Goal: Transaction & Acquisition: Purchase product/service

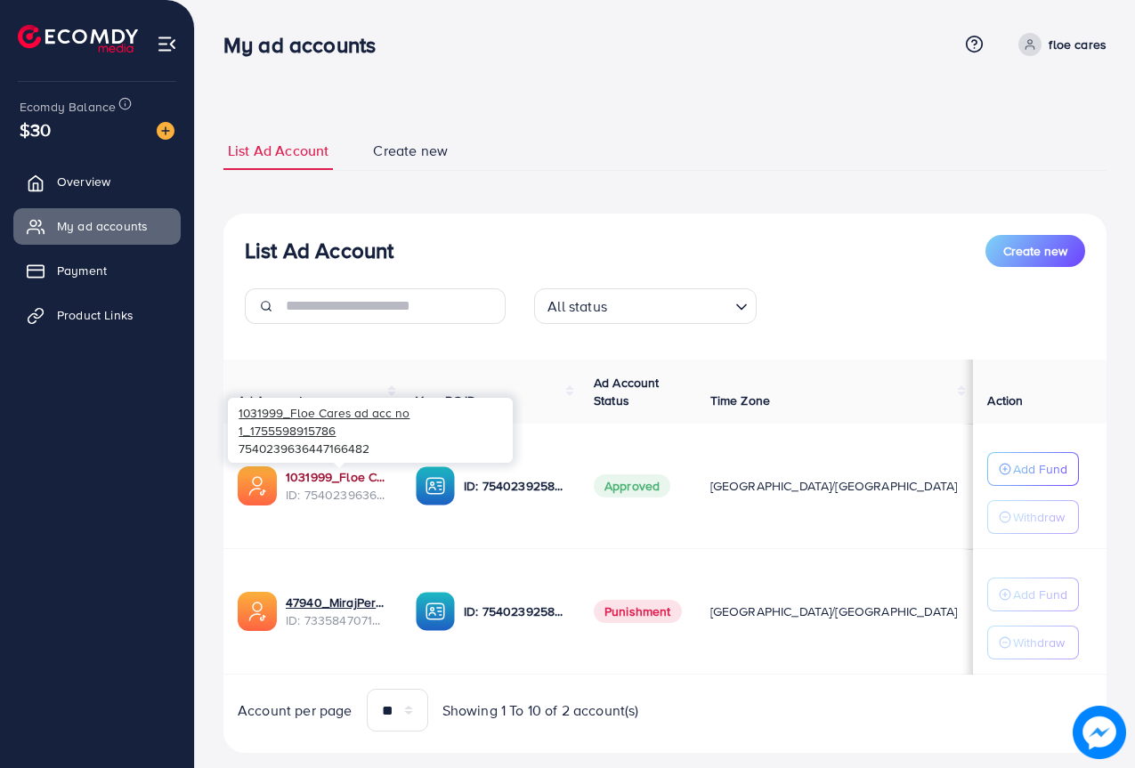
click at [317, 476] on link "1031999_Floe Cares ad acc no 1_1755598915786" at bounding box center [337, 477] width 102 height 18
click at [337, 474] on link "1031999_Floe Cares ad acc no 1_1755598915786" at bounding box center [337, 477] width 102 height 18
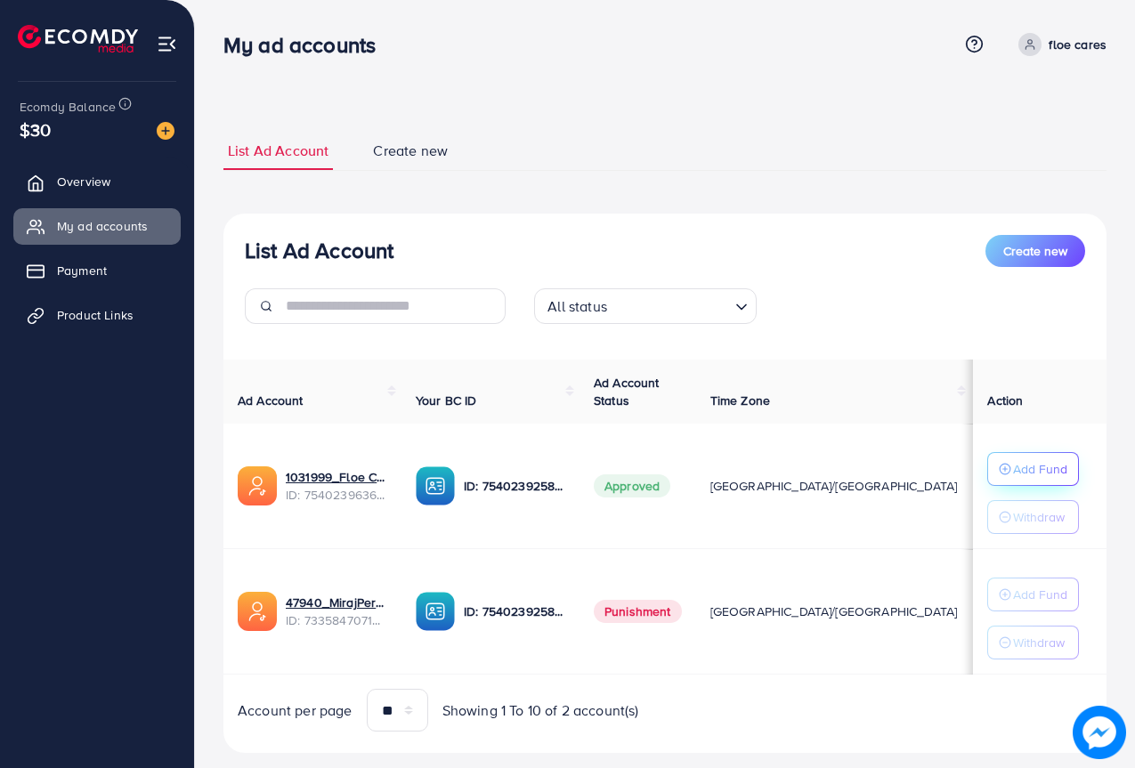
click at [1036, 462] on p "Add Fund" at bounding box center [1040, 469] width 54 height 21
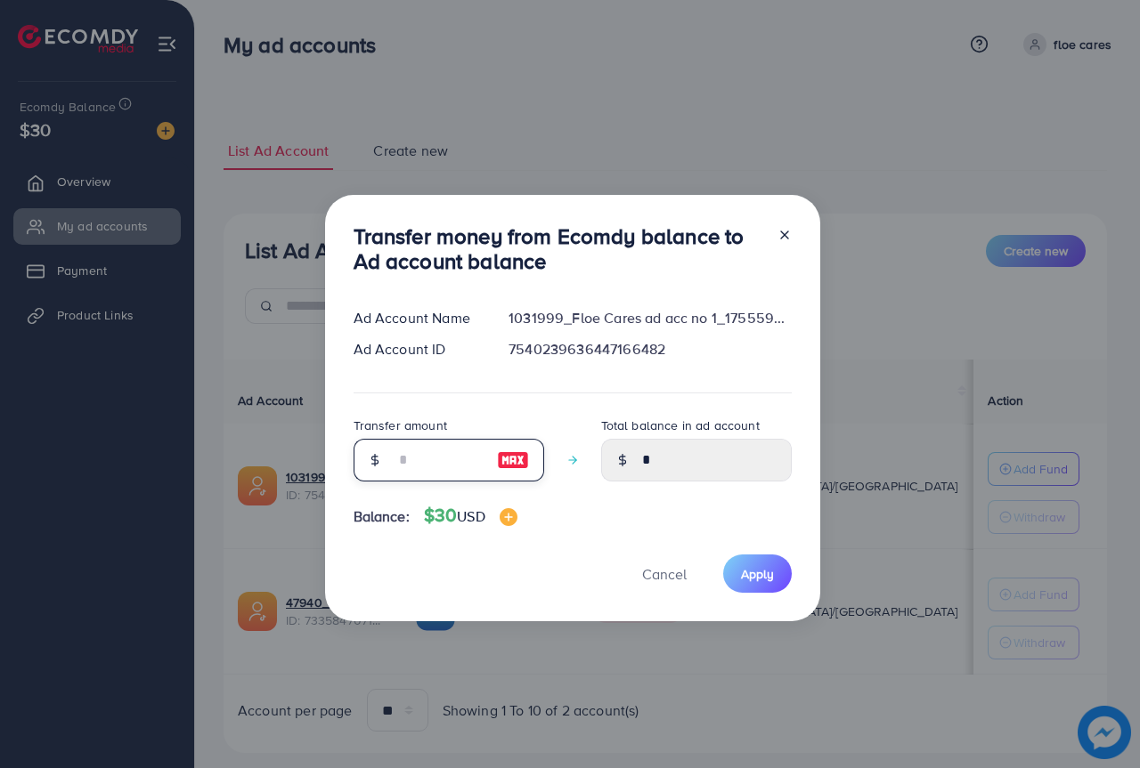
click at [426, 463] on input "number" at bounding box center [438, 460] width 89 height 43
click at [658, 563] on div "Transfer money from Ecomdy balance to Ad account balance Ad Account Name 103199…" at bounding box center [572, 408] width 495 height 427
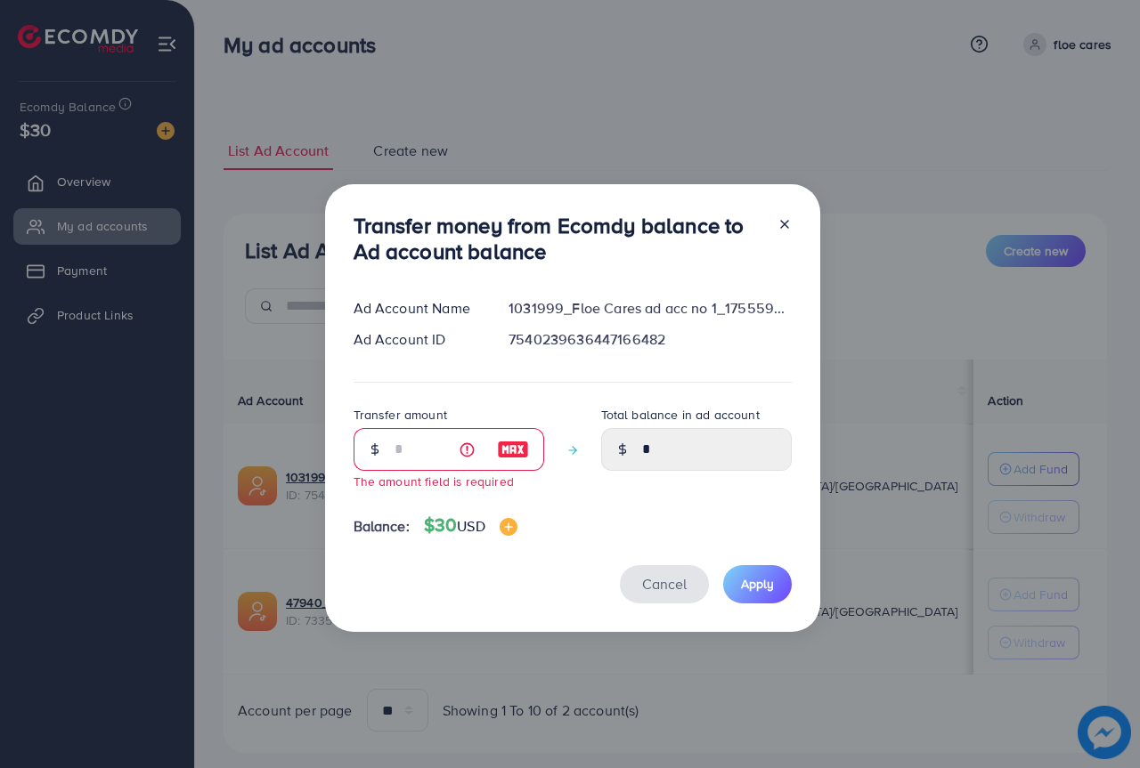
click at [662, 585] on span "Cancel" at bounding box center [664, 584] width 45 height 20
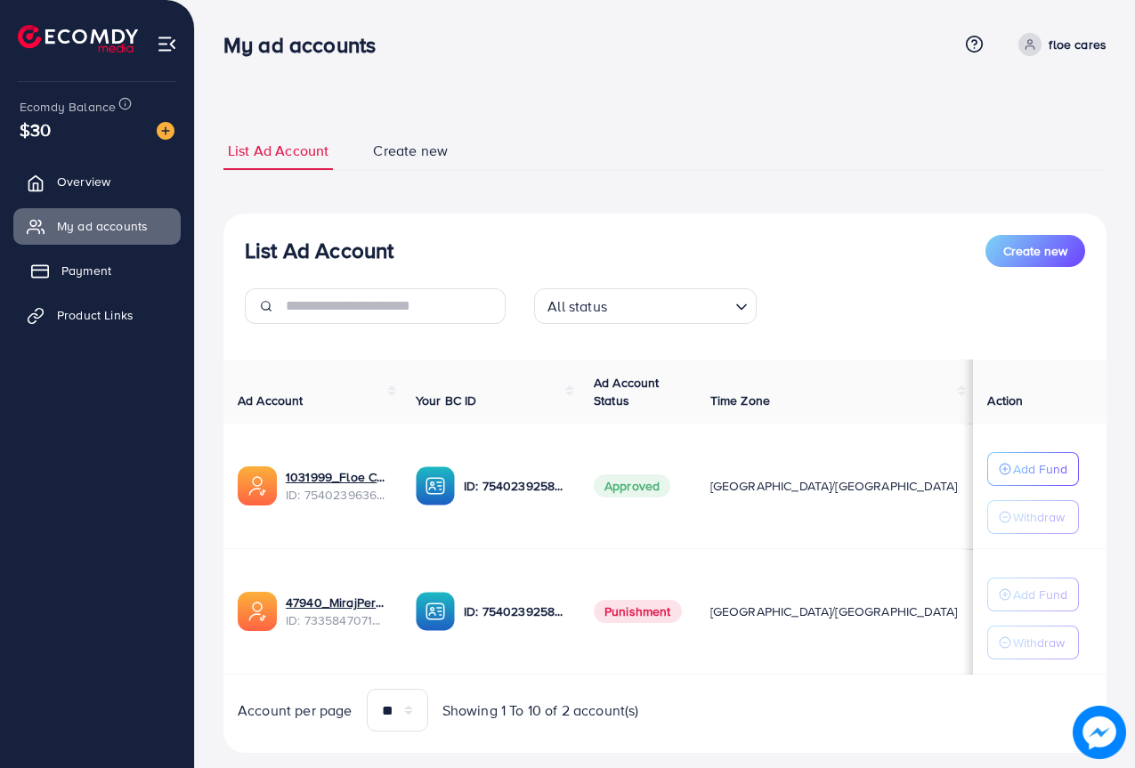
click at [106, 272] on span "Payment" at bounding box center [86, 271] width 50 height 18
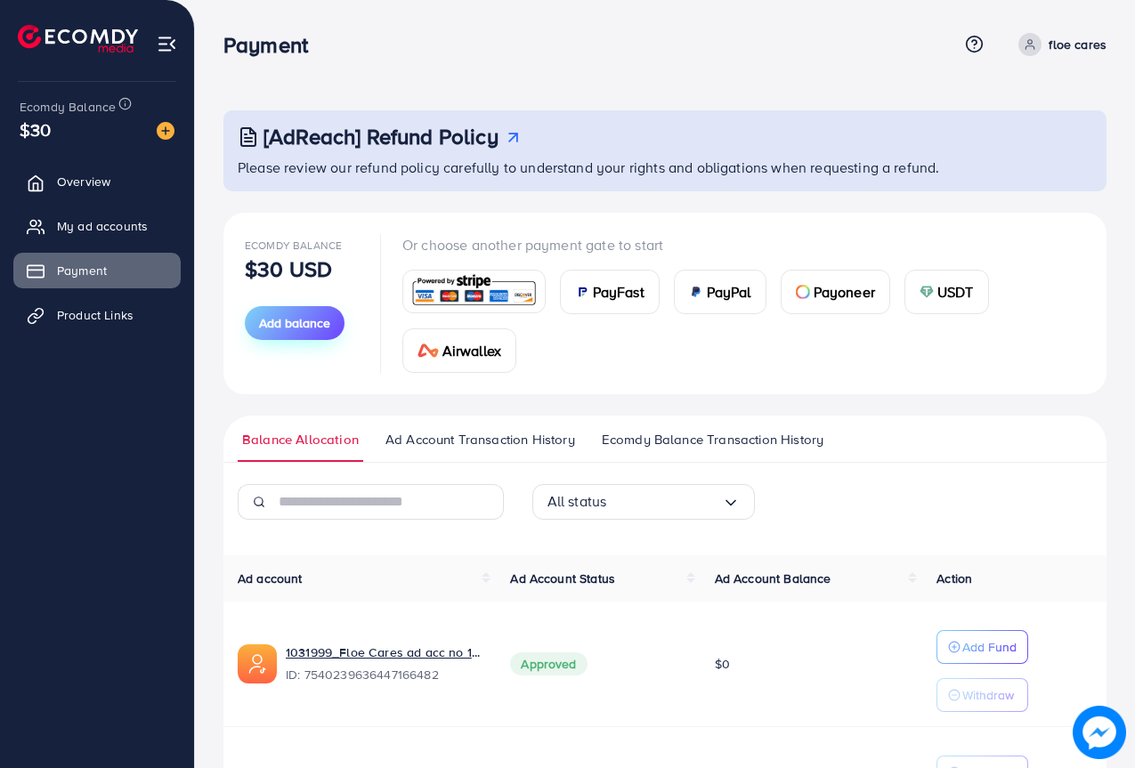
click at [296, 323] on span "Add balance" at bounding box center [294, 323] width 71 height 18
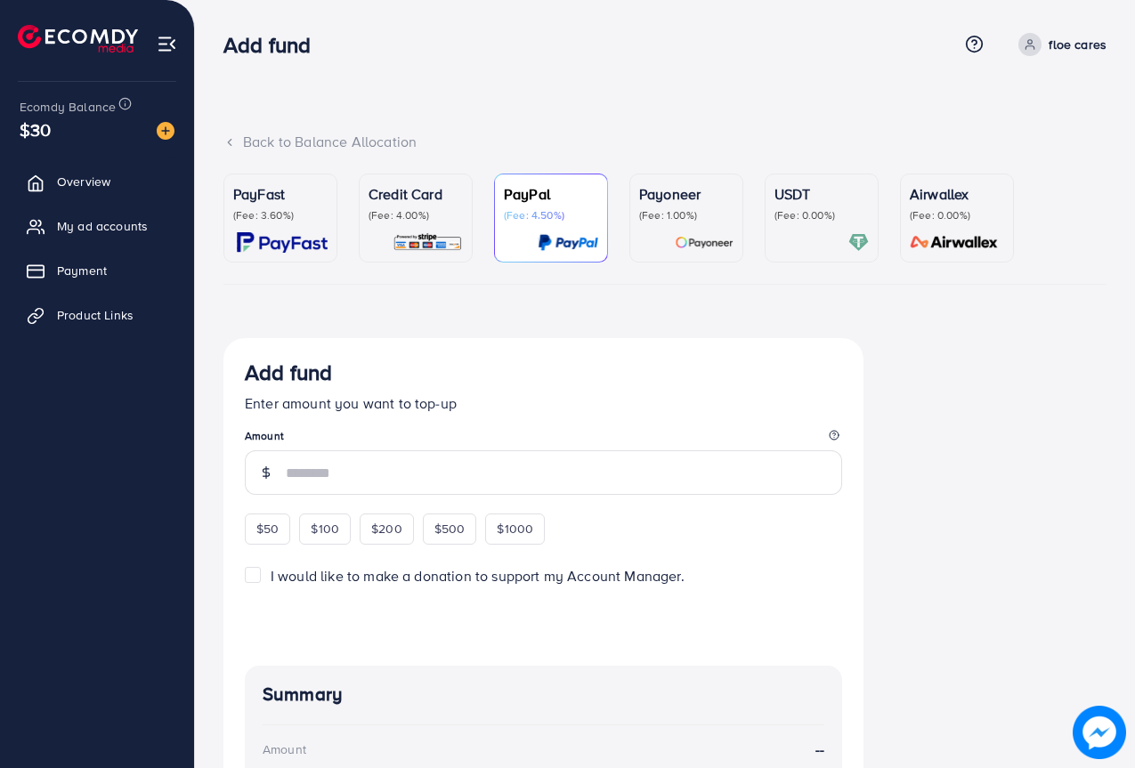
click at [410, 229] on div "Credit Card (Fee: 4.00%)" at bounding box center [416, 217] width 94 height 69
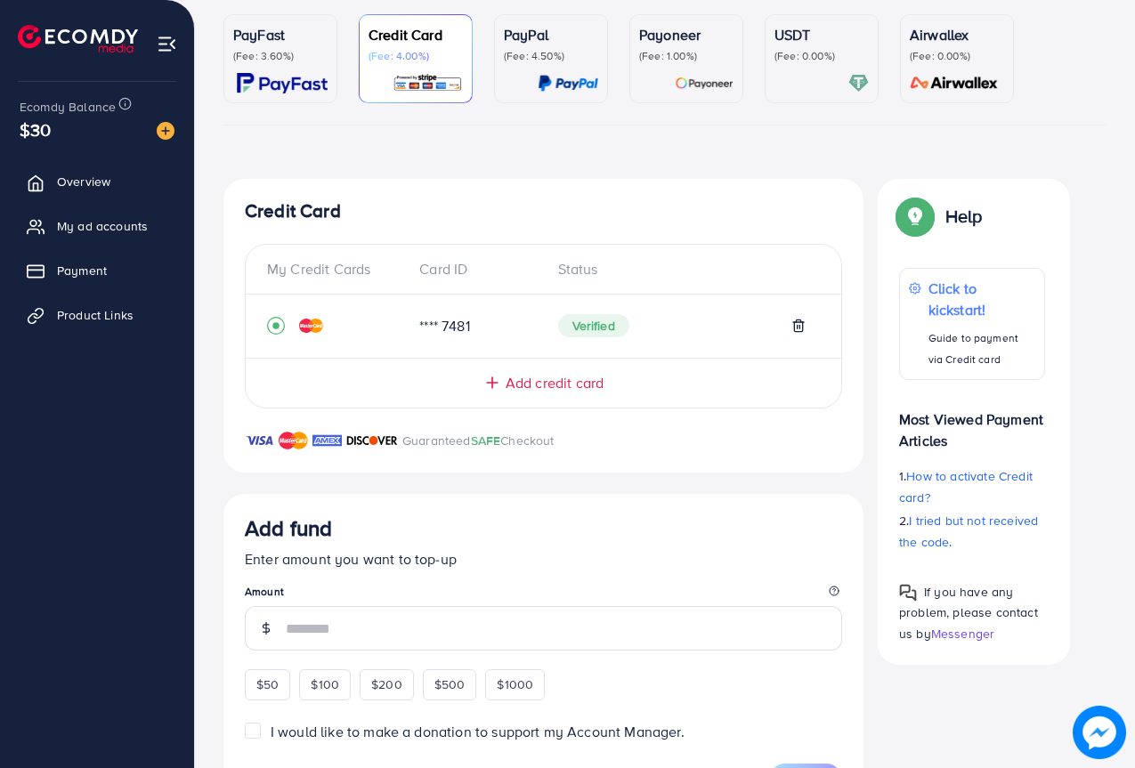
scroll to position [178, 0]
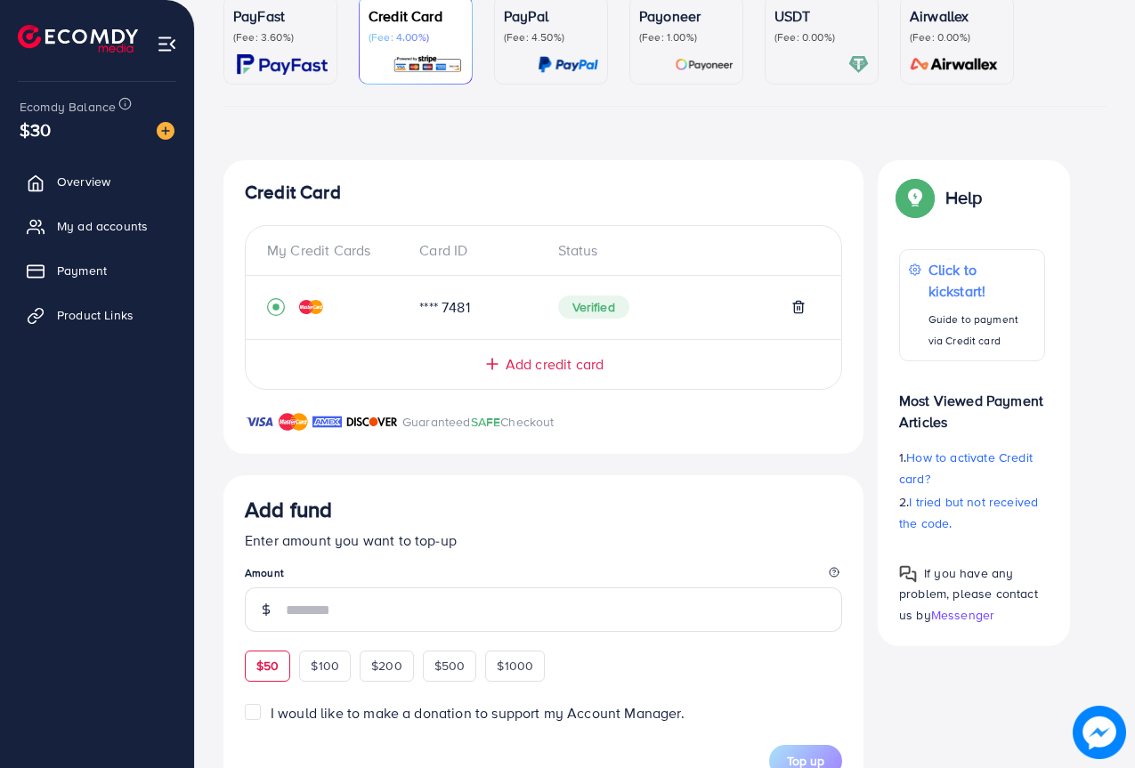
click at [272, 664] on span "$50" at bounding box center [267, 666] width 22 height 18
type input "**"
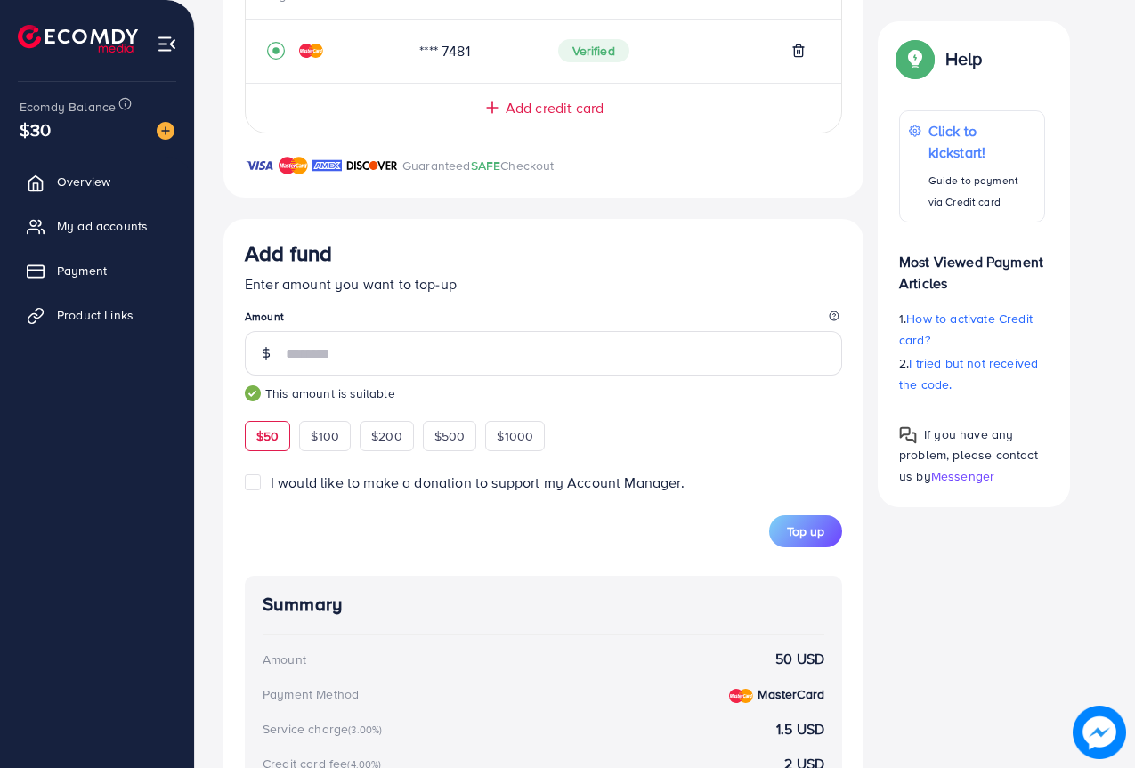
scroll to position [445, 0]
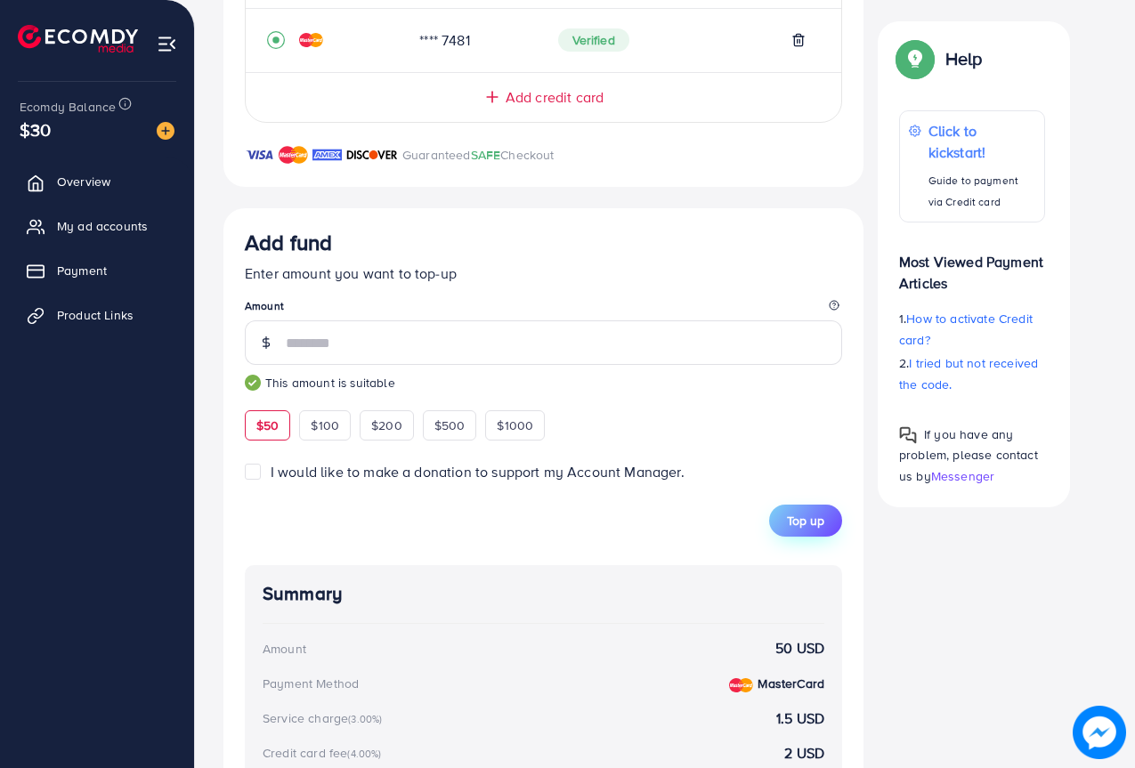
click at [819, 522] on span "Top up" at bounding box center [805, 521] width 37 height 18
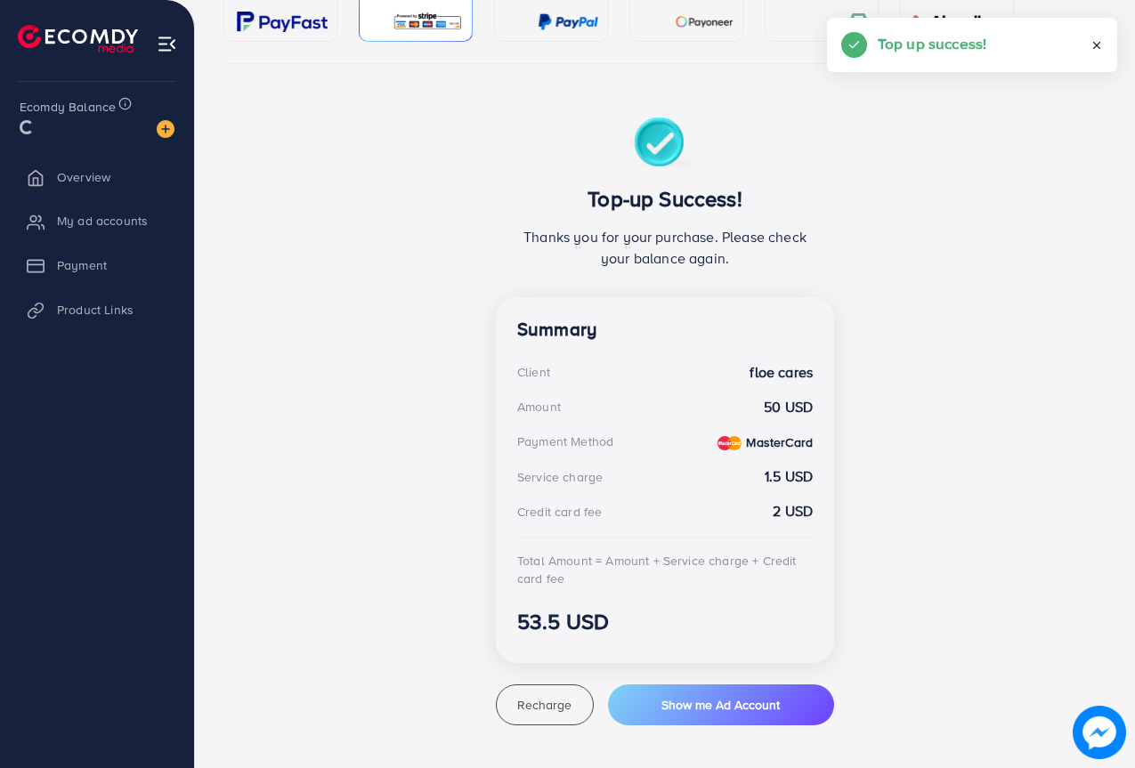
scroll to position [221, 0]
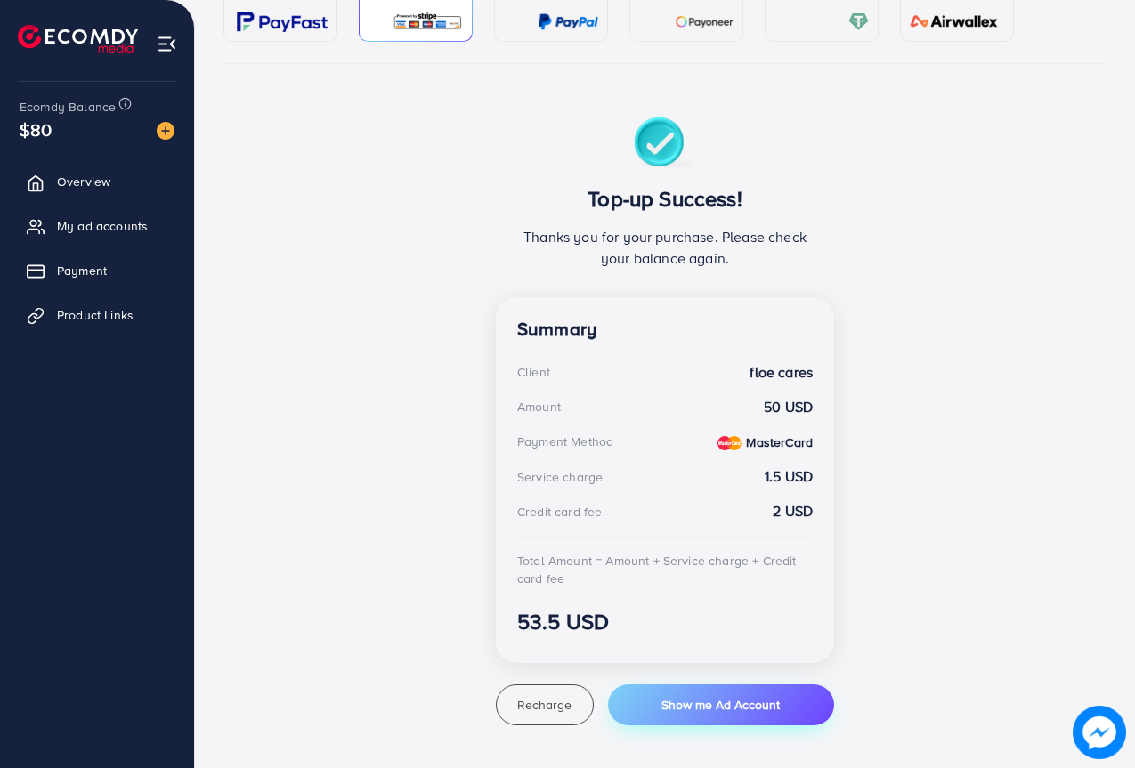
click at [761, 699] on span "Show me Ad Account" at bounding box center [721, 705] width 118 height 18
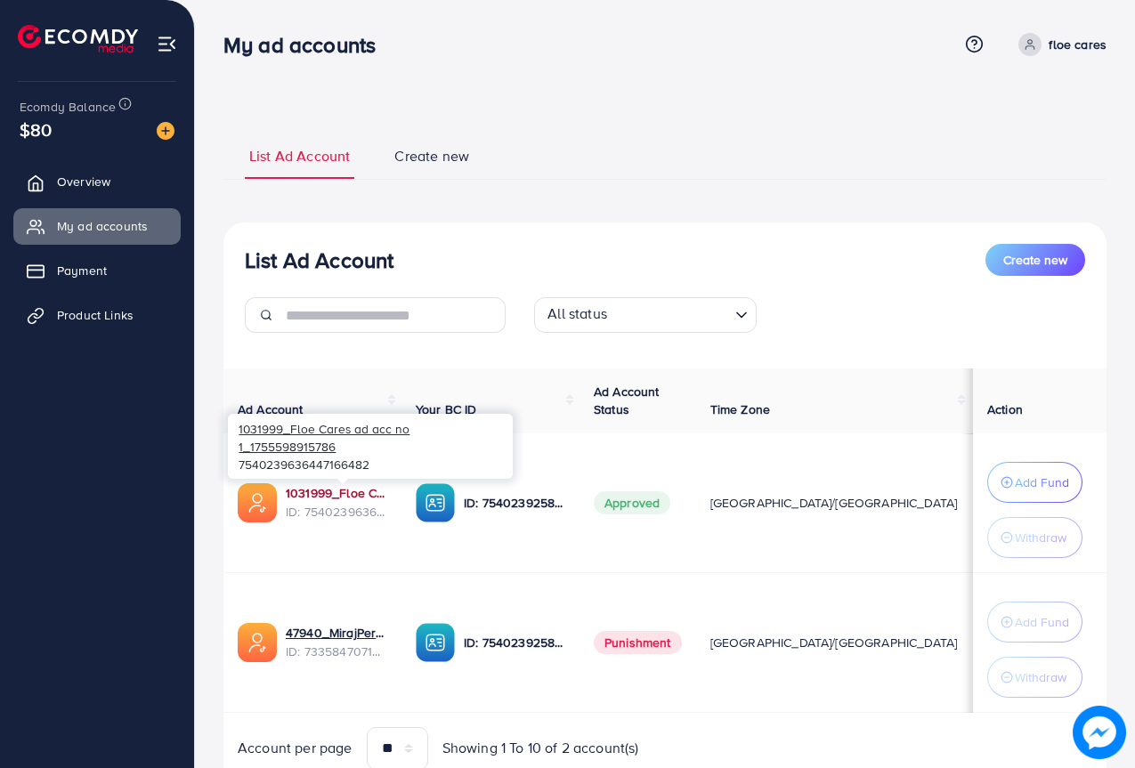
click at [356, 489] on link "1031999_Floe Cares ad acc no 1_1755598915786" at bounding box center [337, 493] width 102 height 18
click at [1036, 475] on p "Add Fund" at bounding box center [1042, 482] width 54 height 21
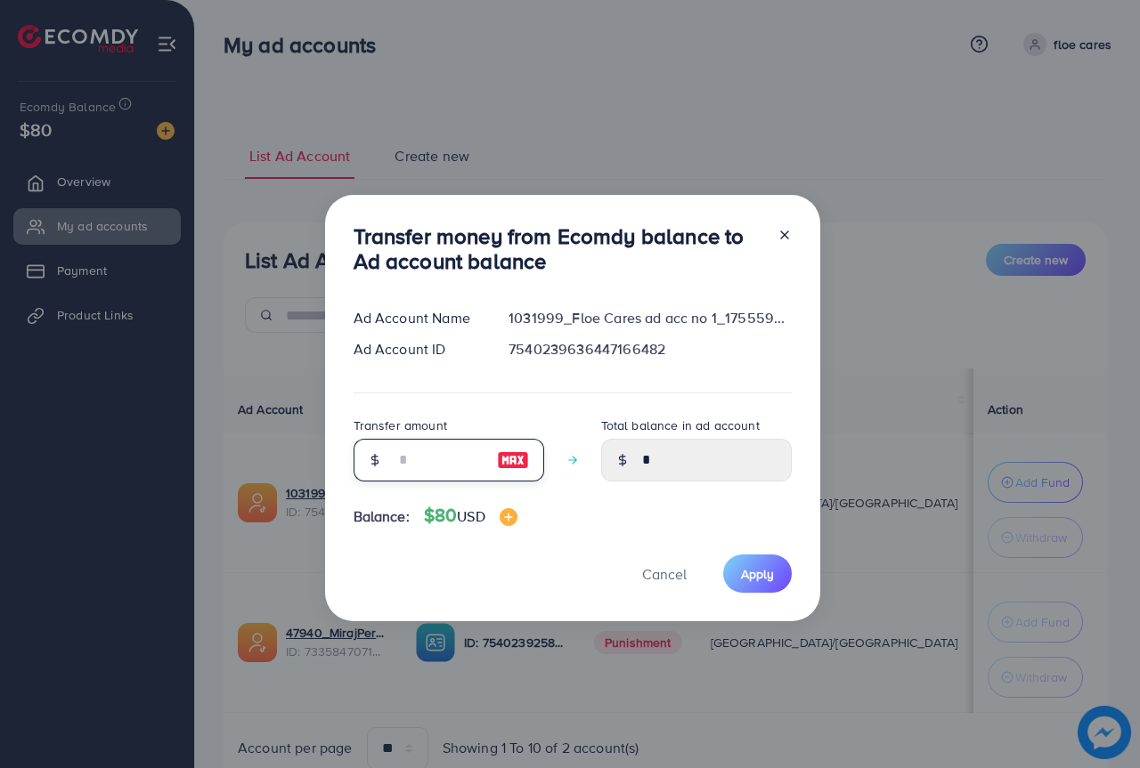
click at [426, 459] on input "number" at bounding box center [438, 460] width 89 height 43
type input "*"
type input "****"
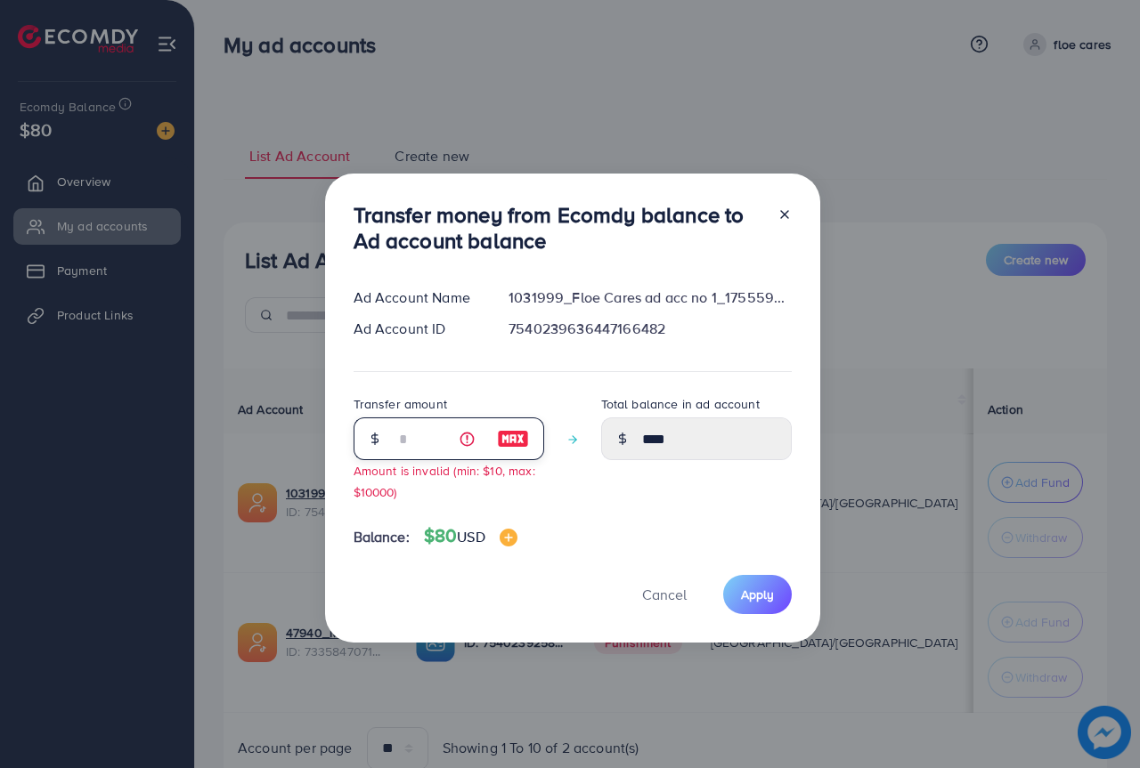
type input "**"
type input "*****"
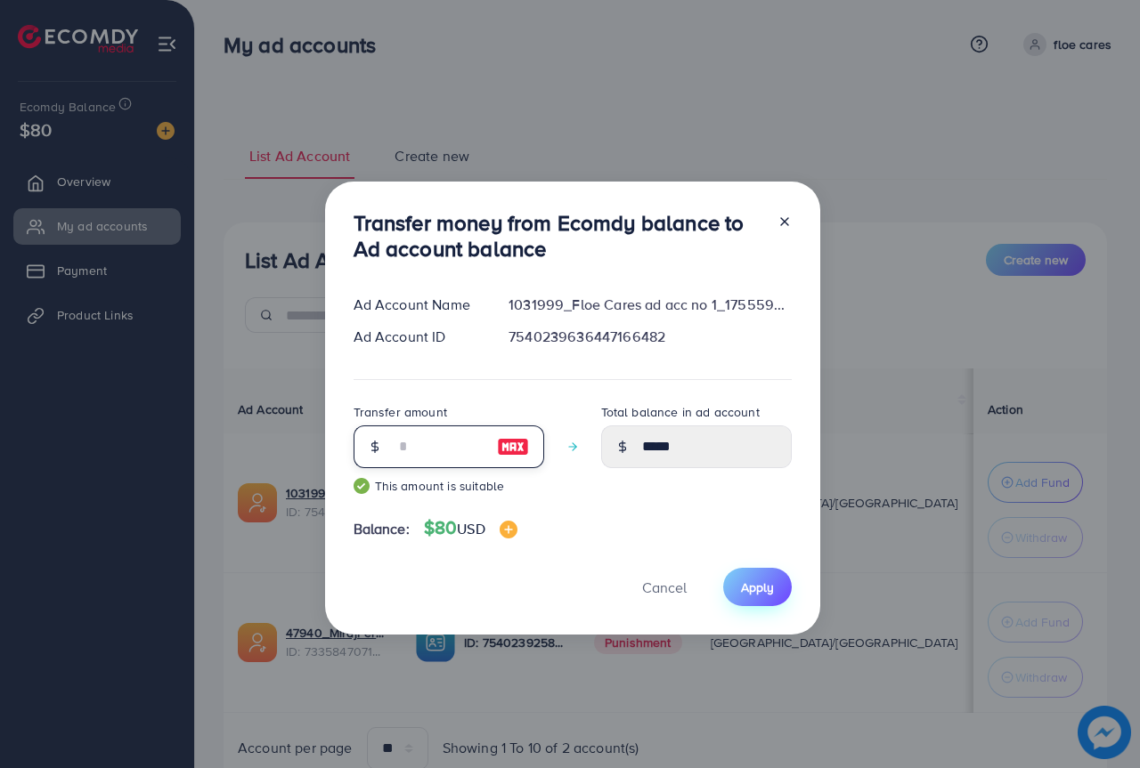
type input "**"
click at [760, 581] on span "Apply" at bounding box center [757, 588] width 33 height 18
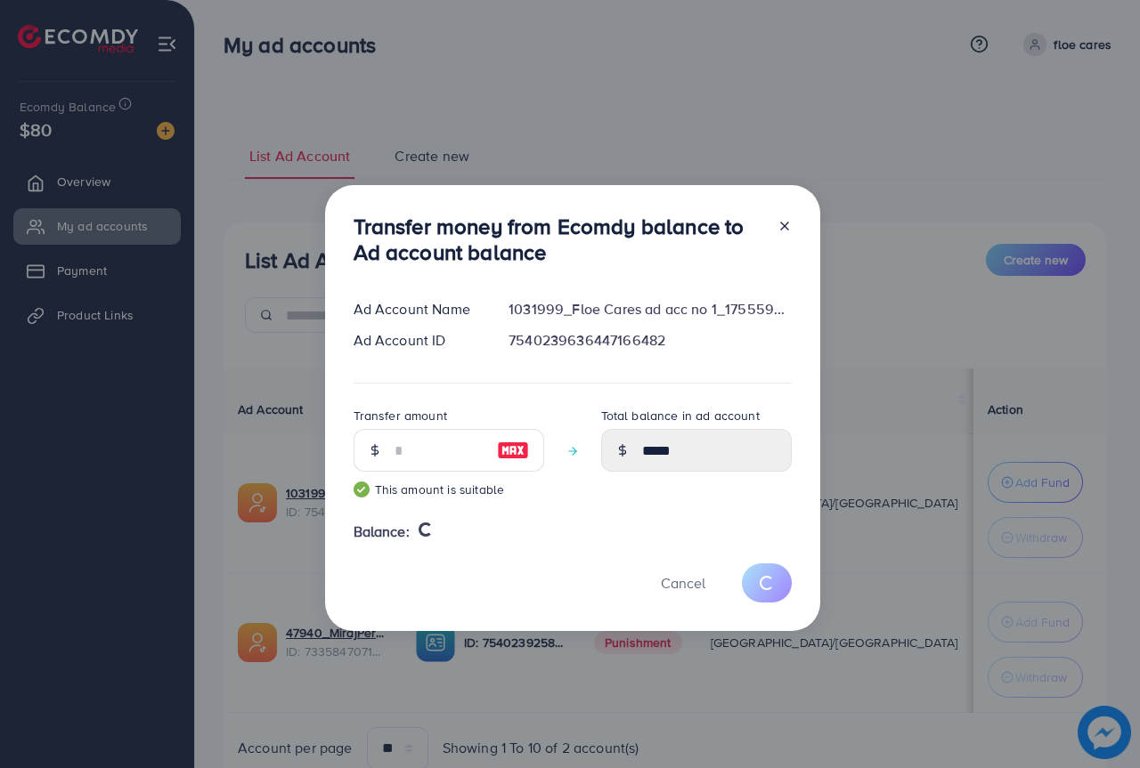
type input "*"
